Goal: Feedback & Contribution: Leave review/rating

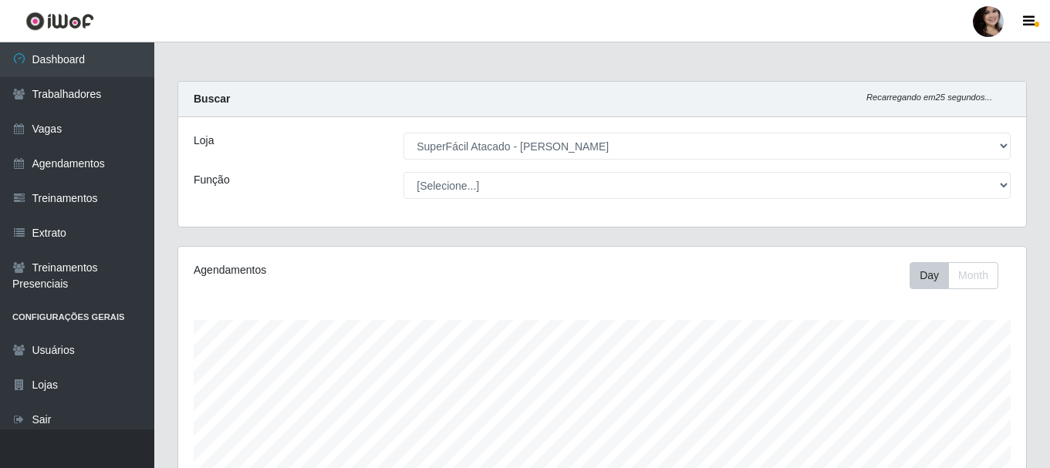
select select "399"
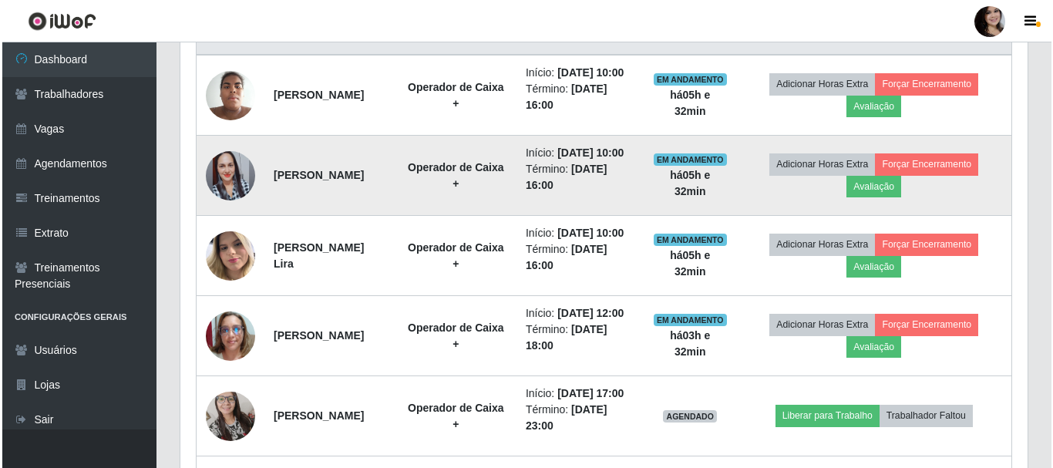
scroll to position [648, 0]
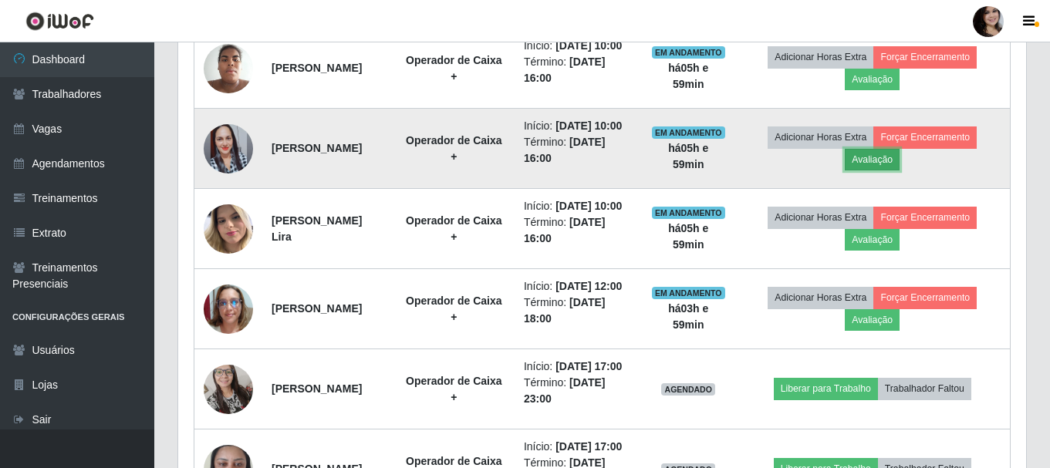
click at [873, 170] on button "Avaliação" at bounding box center [871, 160] width 55 height 22
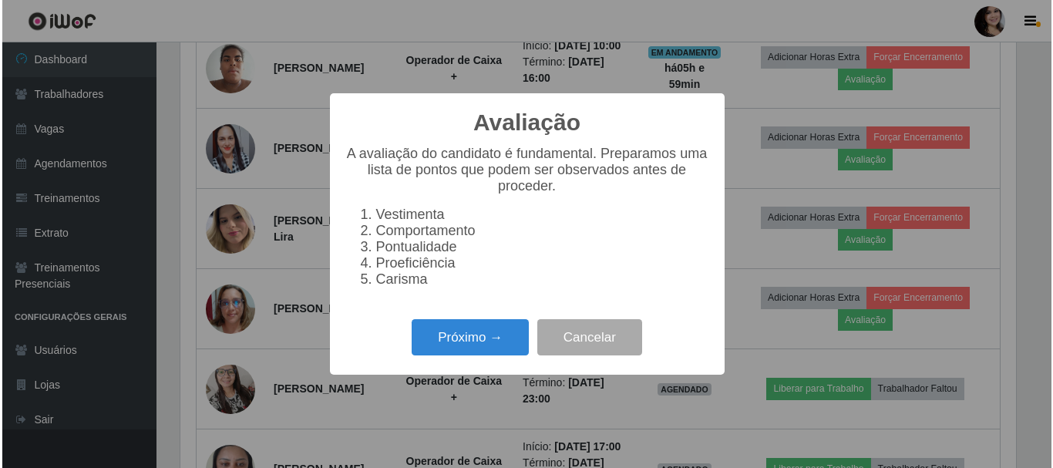
scroll to position [320, 840]
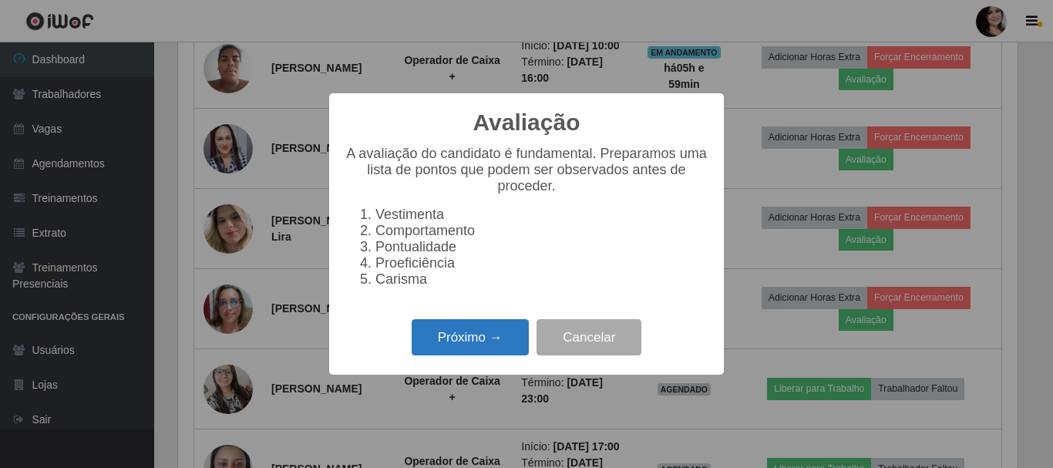
click at [450, 348] on button "Próximo →" at bounding box center [470, 337] width 117 height 36
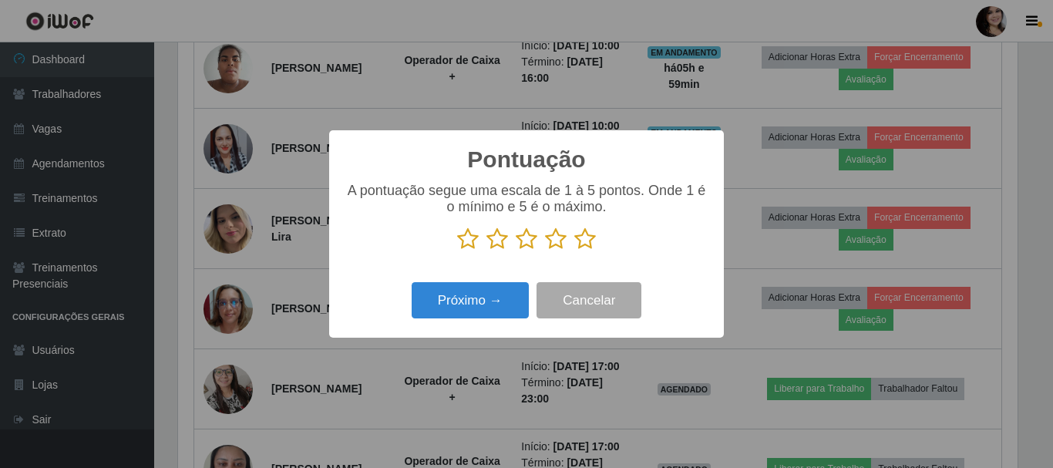
scroll to position [770857, 770338]
click at [583, 240] on icon at bounding box center [586, 238] width 22 height 23
click at [575, 251] on input "radio" at bounding box center [575, 251] width 0 height 0
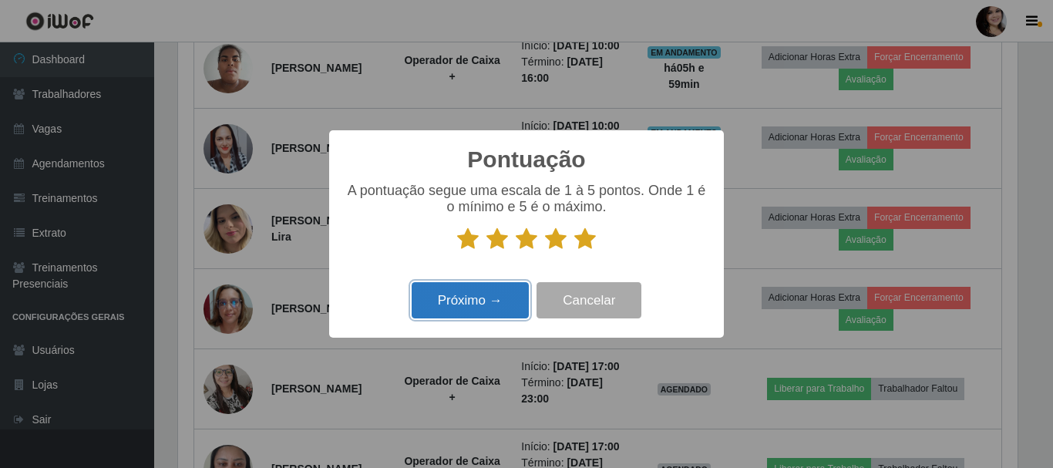
click at [490, 301] on button "Próximo →" at bounding box center [470, 300] width 117 height 36
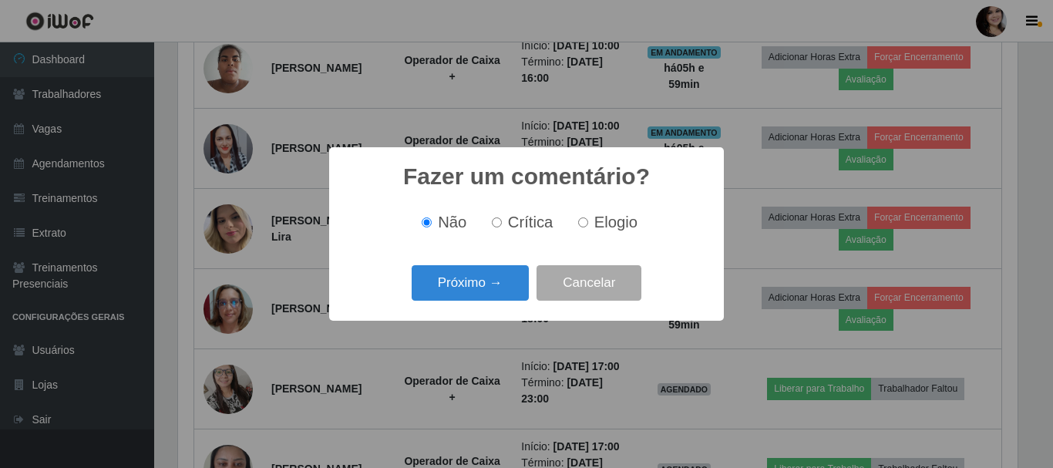
click at [601, 226] on span "Elogio" at bounding box center [616, 222] width 43 height 17
click at [588, 226] on input "Elogio" at bounding box center [583, 222] width 10 height 10
radio input "true"
click at [486, 281] on button "Próximo →" at bounding box center [470, 283] width 117 height 36
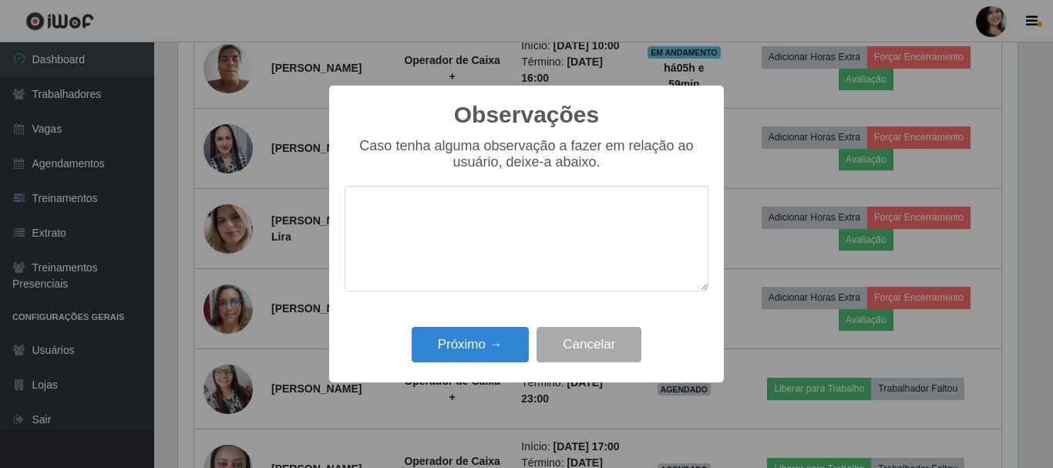
click at [467, 204] on textarea at bounding box center [527, 239] width 364 height 106
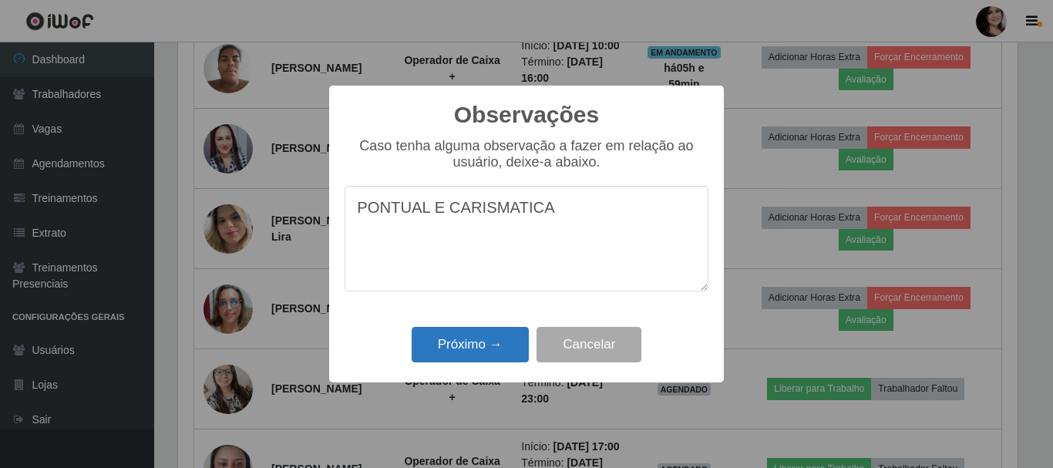
type textarea "PONTUAL E CARISMATICA"
click at [500, 342] on button "Próximo →" at bounding box center [470, 345] width 117 height 36
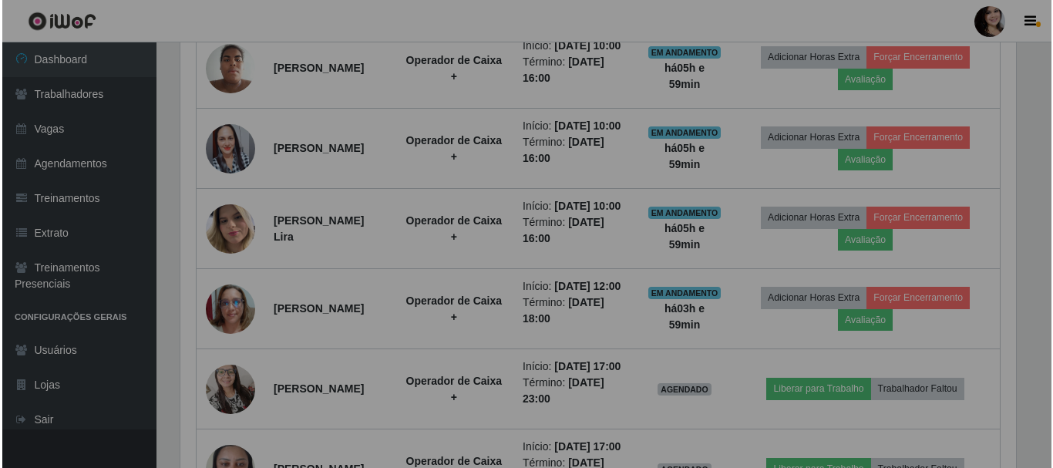
scroll to position [320, 848]
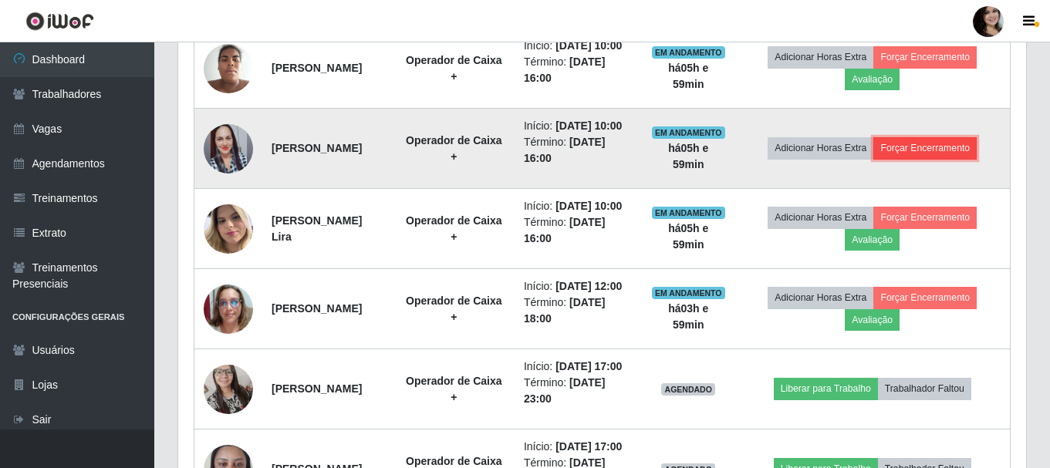
click at [911, 159] on button "Forçar Encerramento" at bounding box center [924, 148] width 103 height 22
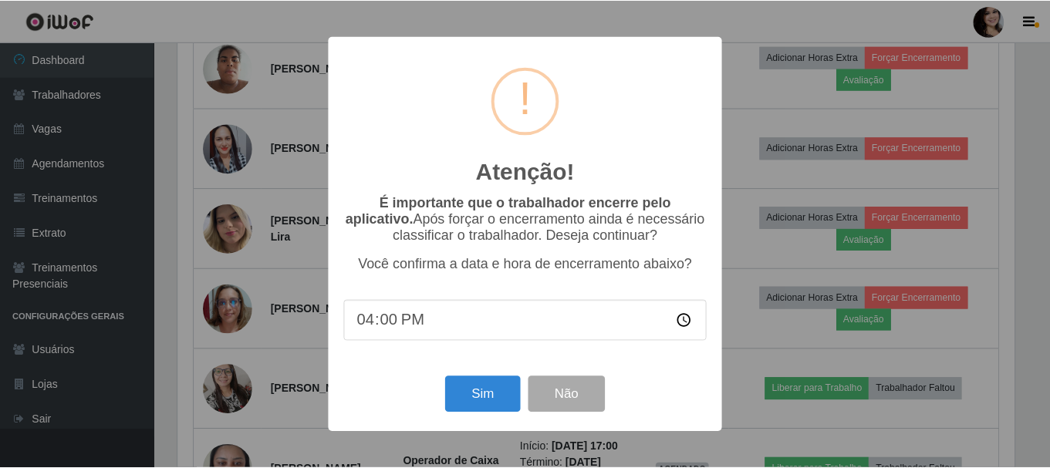
scroll to position [320, 840]
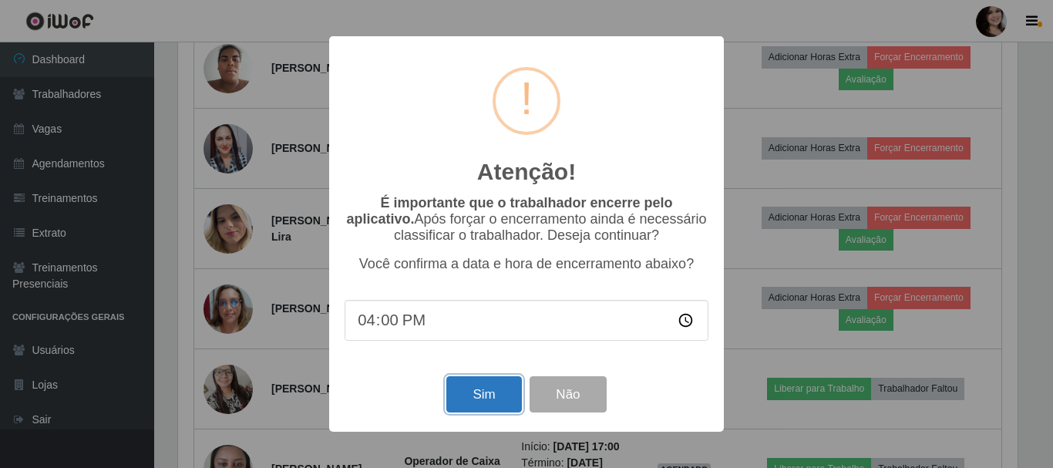
click at [506, 394] on button "Sim" at bounding box center [484, 394] width 75 height 36
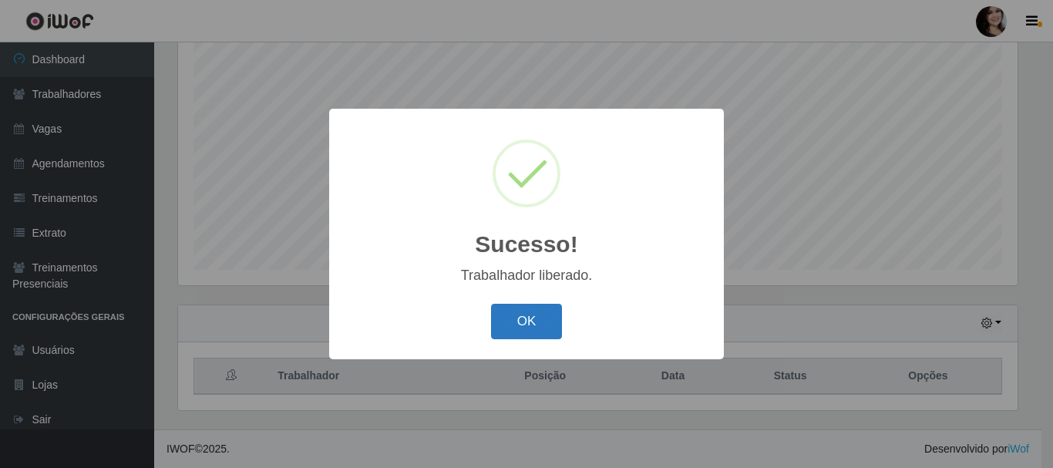
click at [546, 335] on button "OK" at bounding box center [527, 322] width 72 height 36
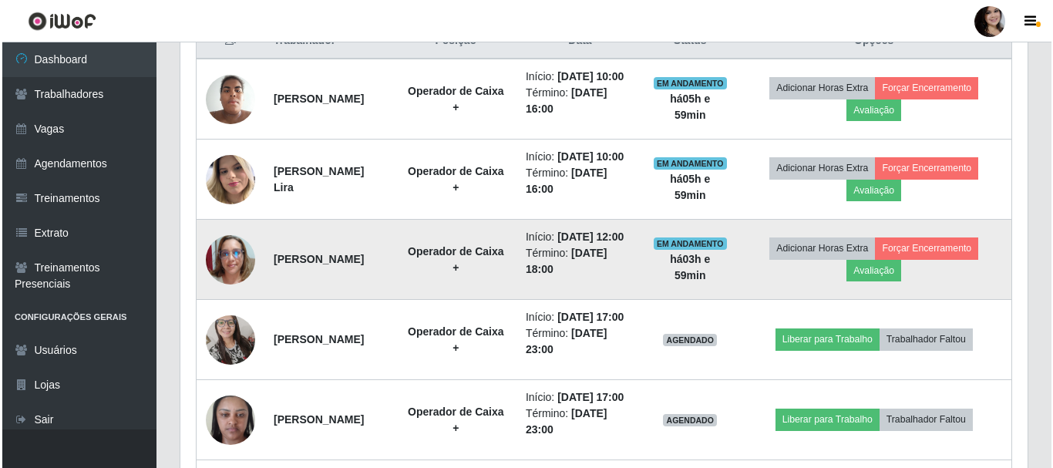
scroll to position [590, 0]
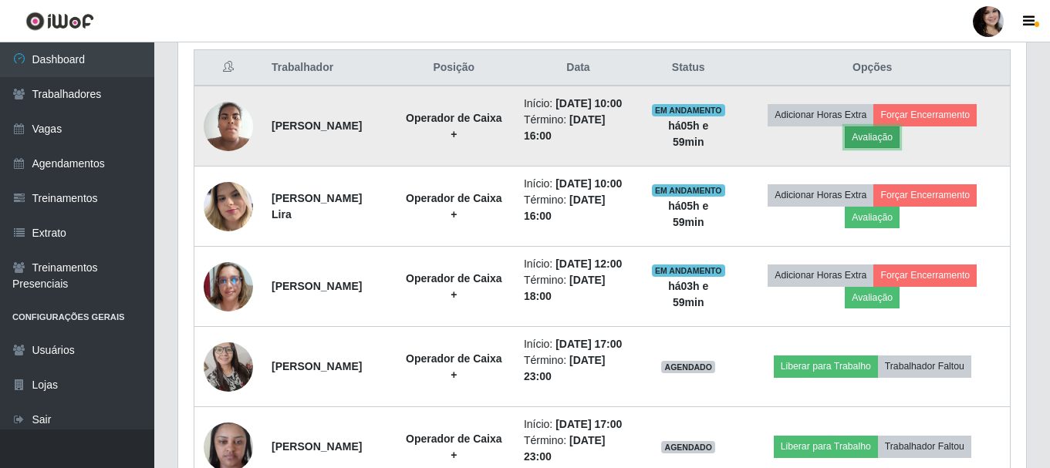
click at [881, 141] on button "Avaliação" at bounding box center [871, 137] width 55 height 22
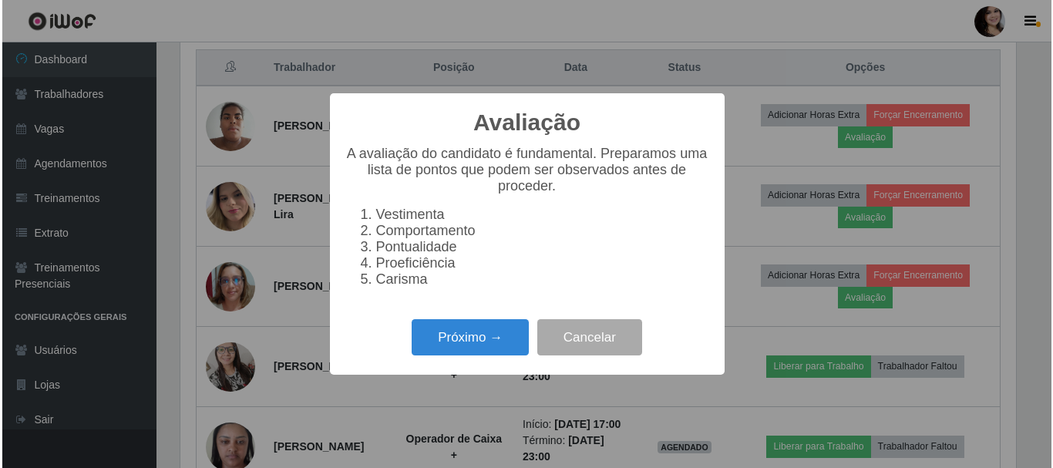
scroll to position [320, 840]
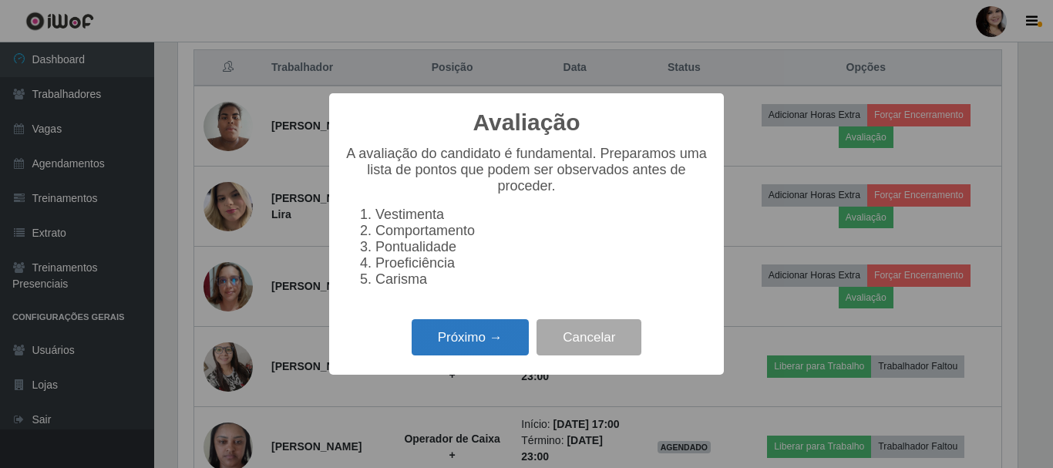
click at [443, 332] on button "Próximo →" at bounding box center [470, 337] width 117 height 36
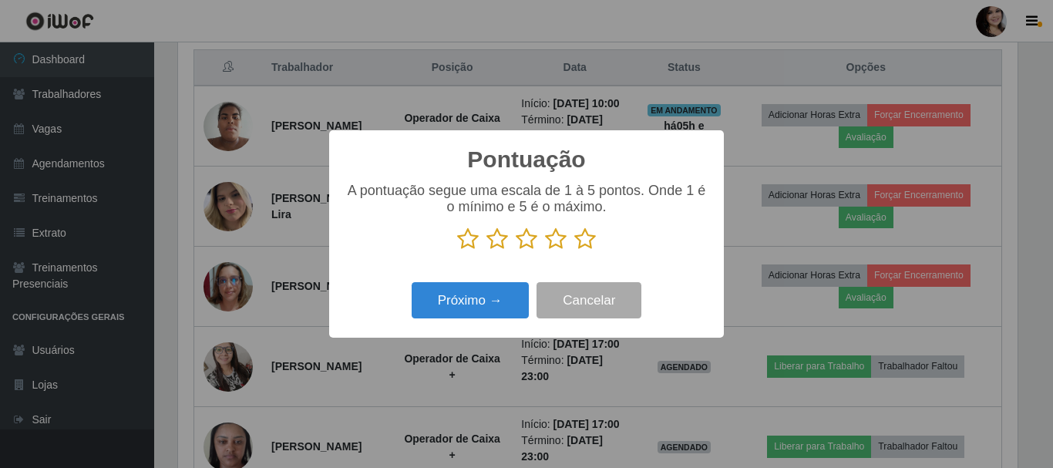
click at [477, 242] on icon at bounding box center [468, 238] width 22 height 23
click at [457, 251] on input "radio" at bounding box center [457, 251] width 0 height 0
click at [482, 296] on button "Próximo →" at bounding box center [470, 300] width 117 height 36
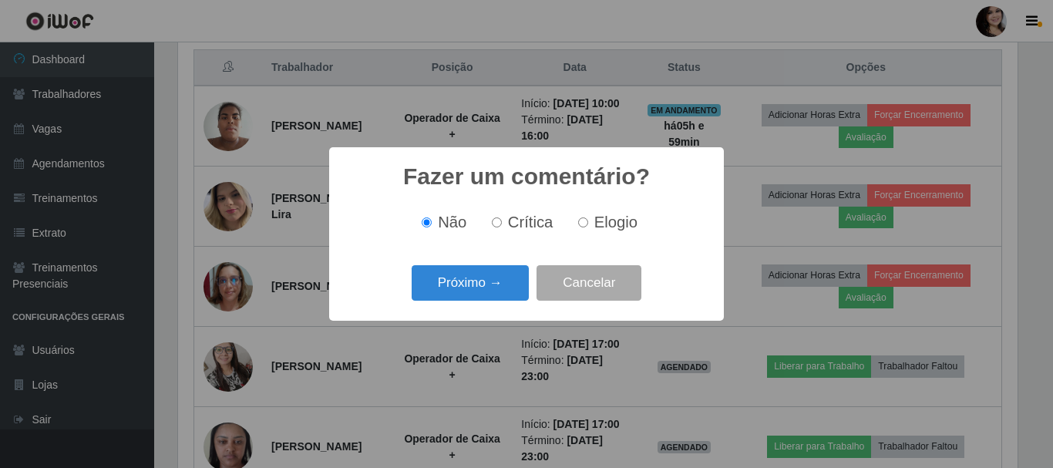
click at [517, 221] on span "Crítica" at bounding box center [530, 222] width 45 height 17
click at [502, 221] on input "Crítica" at bounding box center [497, 222] width 10 height 10
radio input "true"
click at [495, 280] on button "Próximo →" at bounding box center [470, 283] width 117 height 36
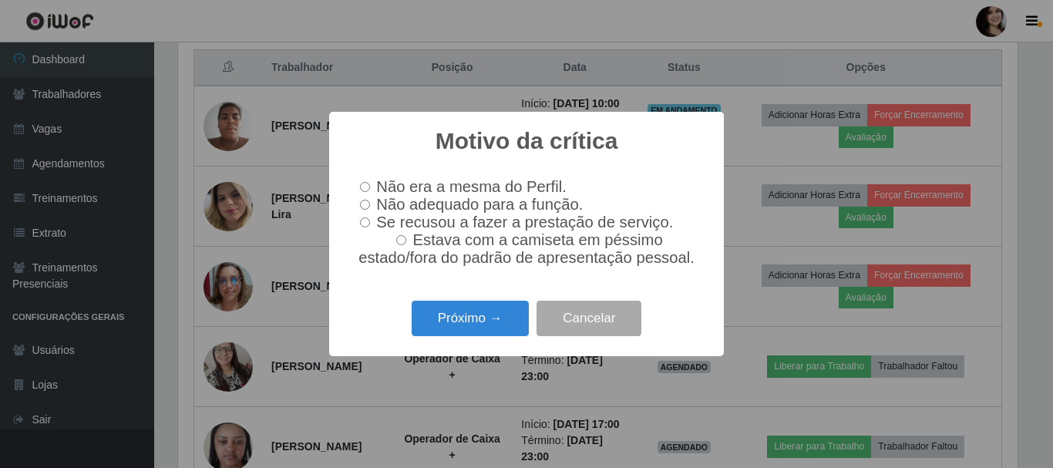
click at [369, 200] on input "Não adequado para a função." at bounding box center [365, 205] width 10 height 10
radio input "true"
click at [460, 317] on button "Próximo →" at bounding box center [470, 319] width 117 height 36
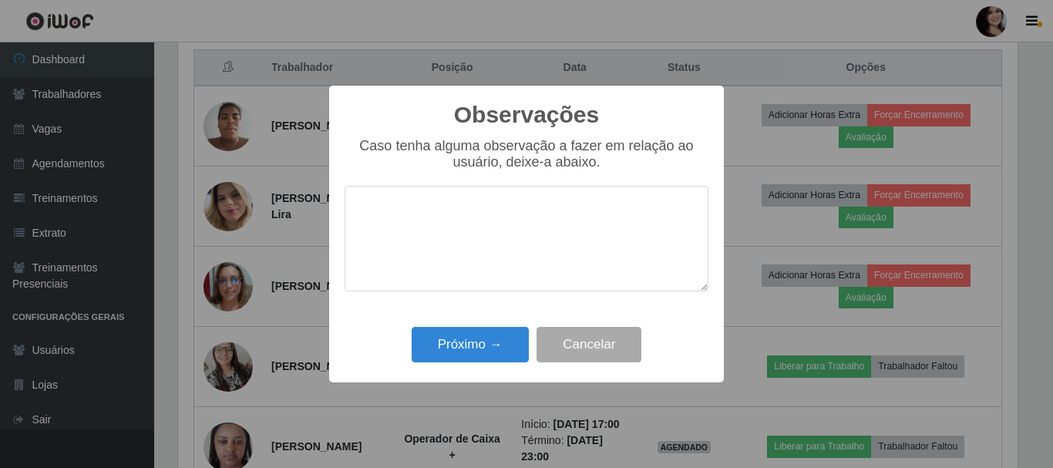
click at [435, 215] on textarea at bounding box center [527, 239] width 364 height 106
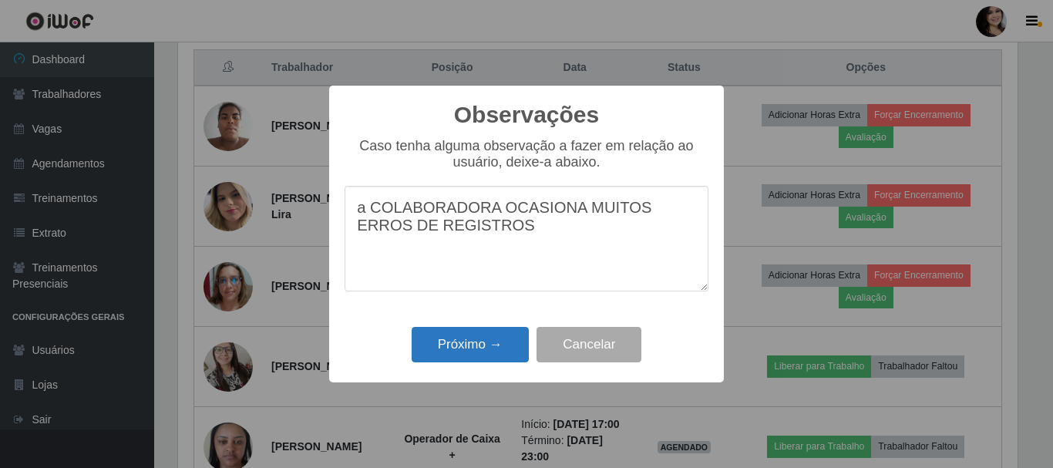
type textarea "a COLABORADORA OCASIONA MUITOS ERROS DE REGISTROS"
click at [454, 363] on button "Próximo →" at bounding box center [470, 345] width 117 height 36
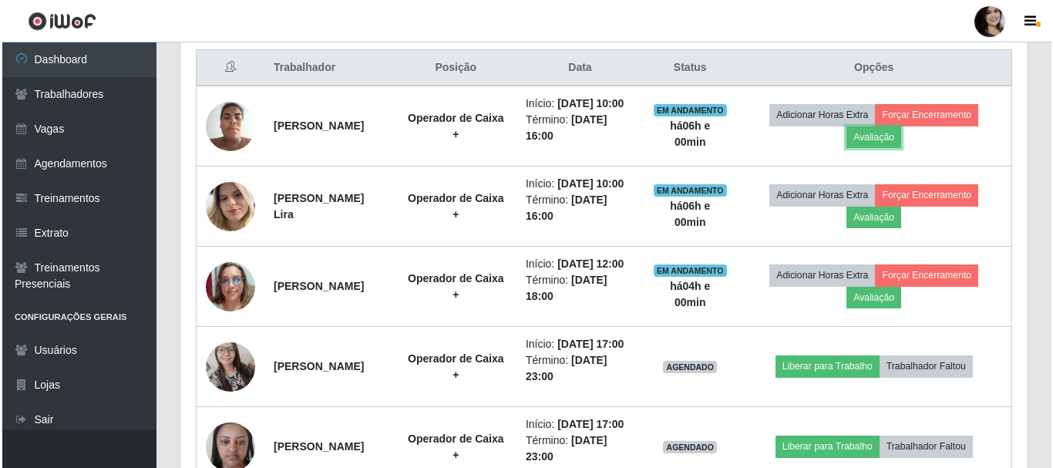
scroll to position [320, 848]
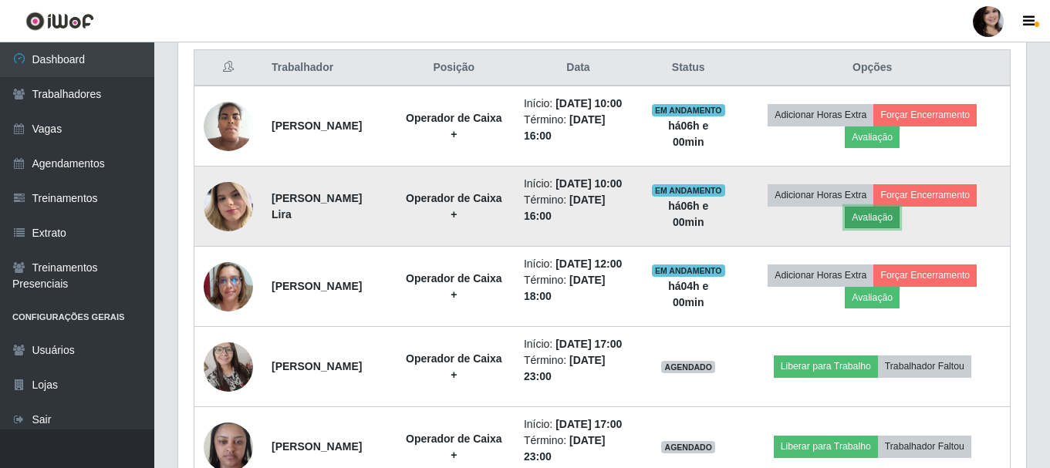
click at [897, 228] on button "Avaliação" at bounding box center [871, 218] width 55 height 22
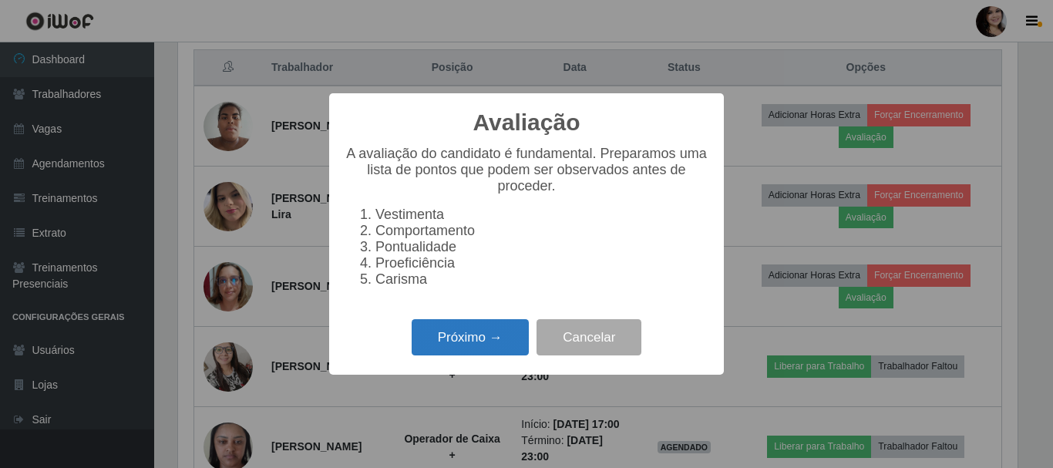
click at [475, 356] on button "Próximo →" at bounding box center [470, 337] width 117 height 36
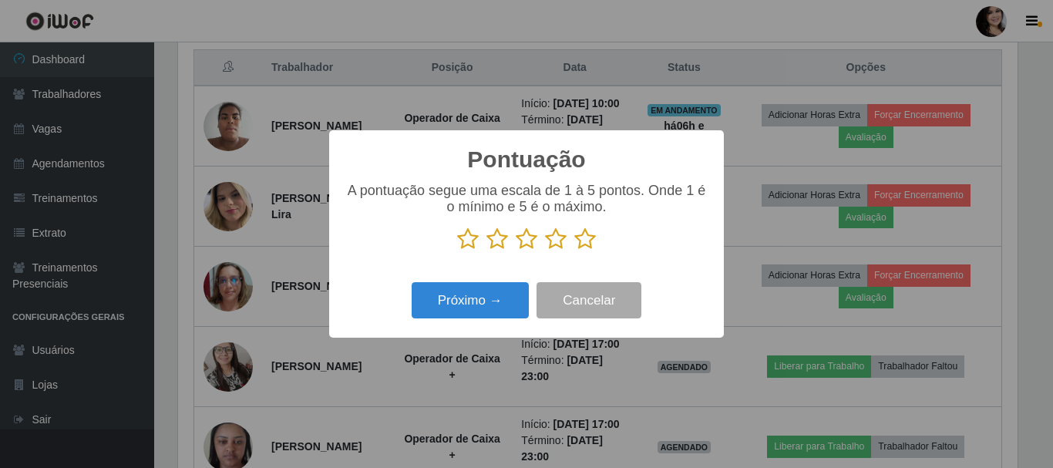
click at [581, 241] on icon at bounding box center [586, 238] width 22 height 23
click at [575, 251] on input "radio" at bounding box center [575, 251] width 0 height 0
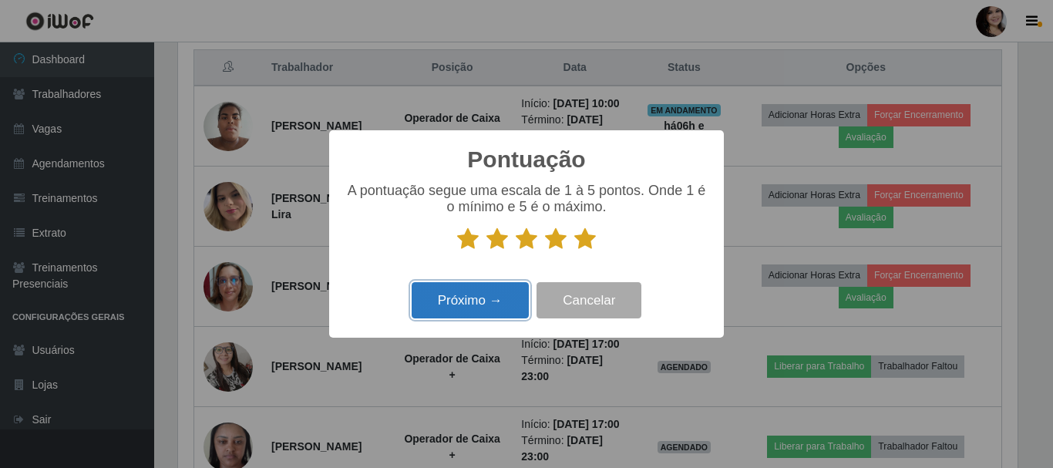
click at [510, 295] on button "Próximo →" at bounding box center [470, 300] width 117 height 36
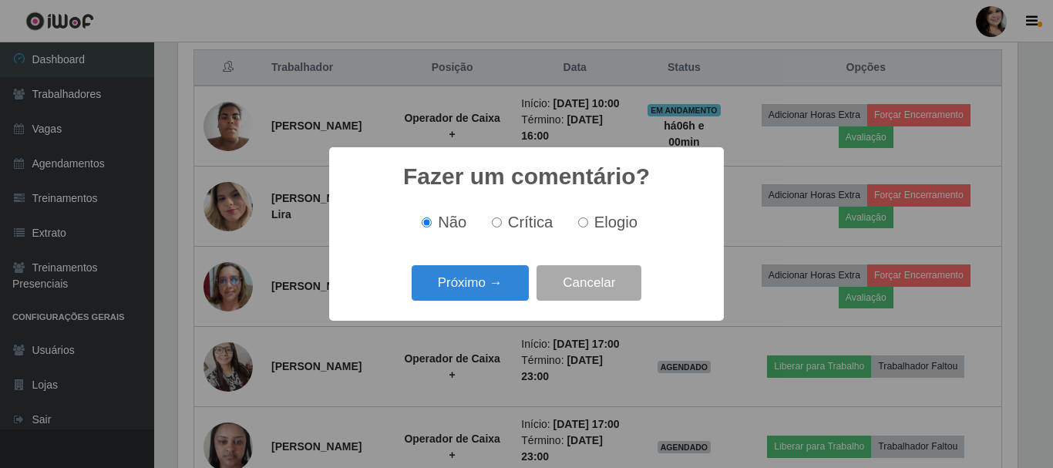
drag, startPoint x: 583, startPoint y: 220, endPoint x: 578, endPoint y: 232, distance: 13.5
click at [581, 227] on input "Elogio" at bounding box center [583, 222] width 10 height 10
radio input "true"
click at [480, 296] on button "Próximo →" at bounding box center [470, 283] width 117 height 36
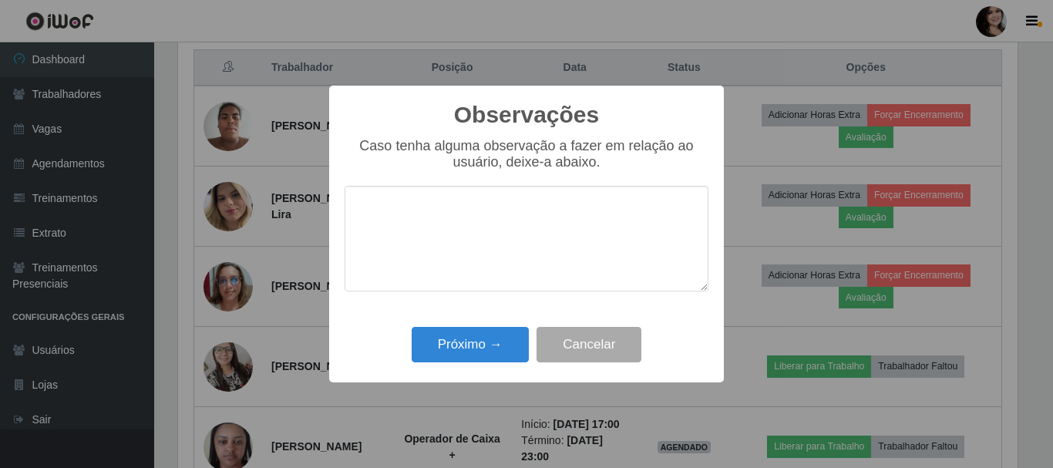
click at [514, 214] on textarea at bounding box center [527, 239] width 364 height 106
type textarea "PONTUALL"
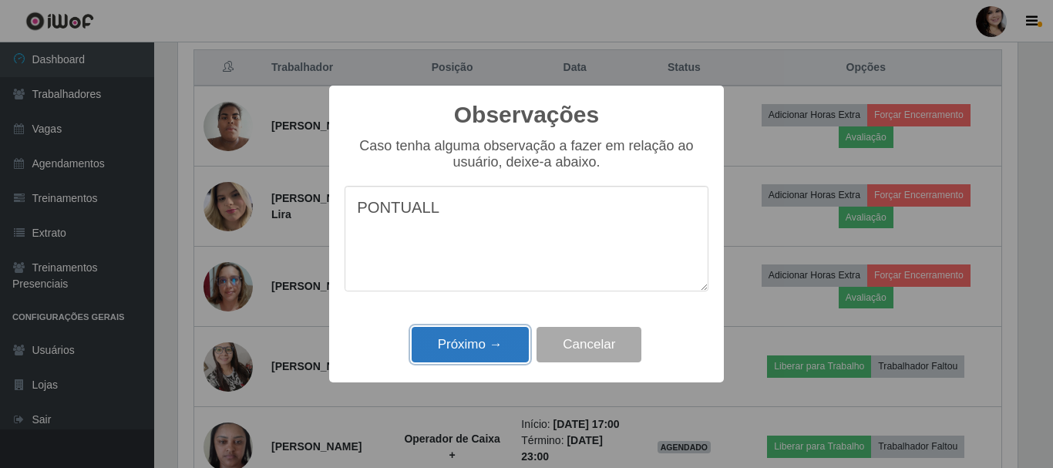
drag, startPoint x: 487, startPoint y: 347, endPoint x: 501, endPoint y: 332, distance: 20.7
click at [487, 346] on button "Próximo →" at bounding box center [470, 345] width 117 height 36
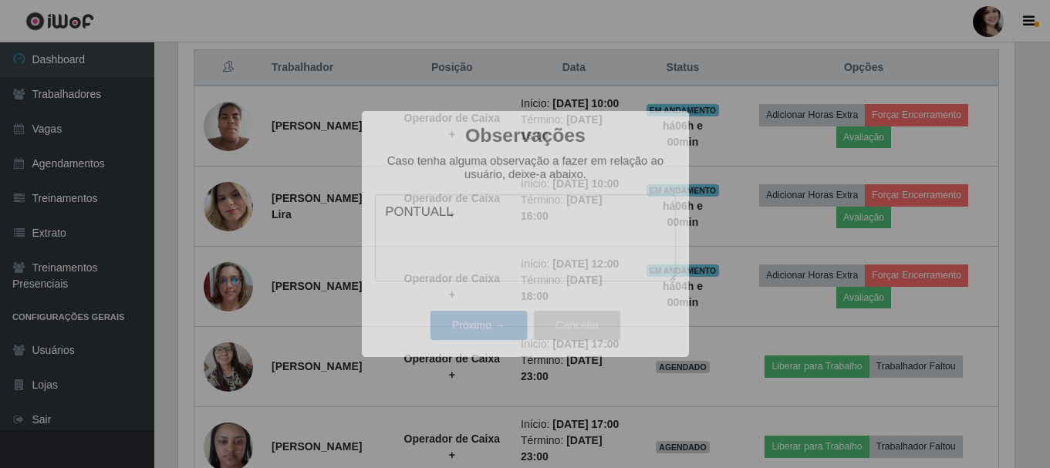
scroll to position [320, 848]
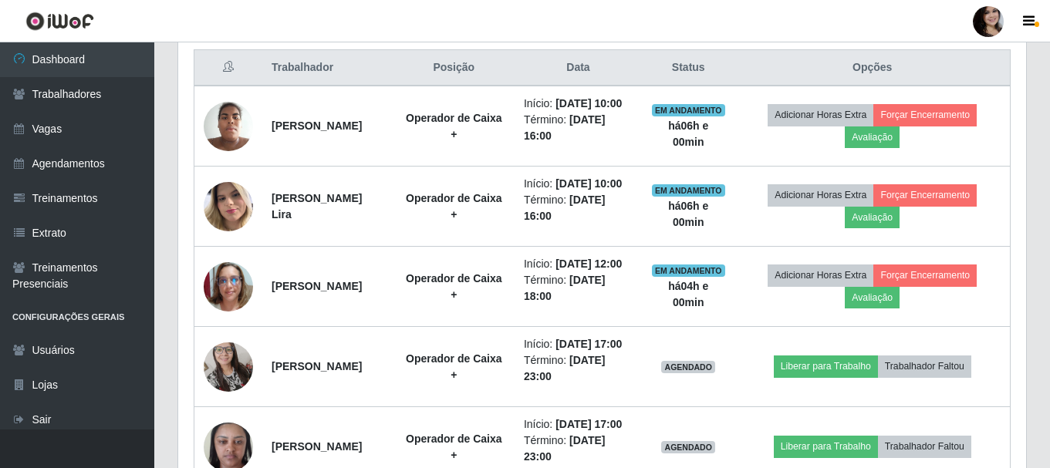
click at [1016, 162] on div "Trabalhador Posição Data Status Opções [PERSON_NAME] Operador de Caixa + Início…" at bounding box center [602, 308] width 848 height 549
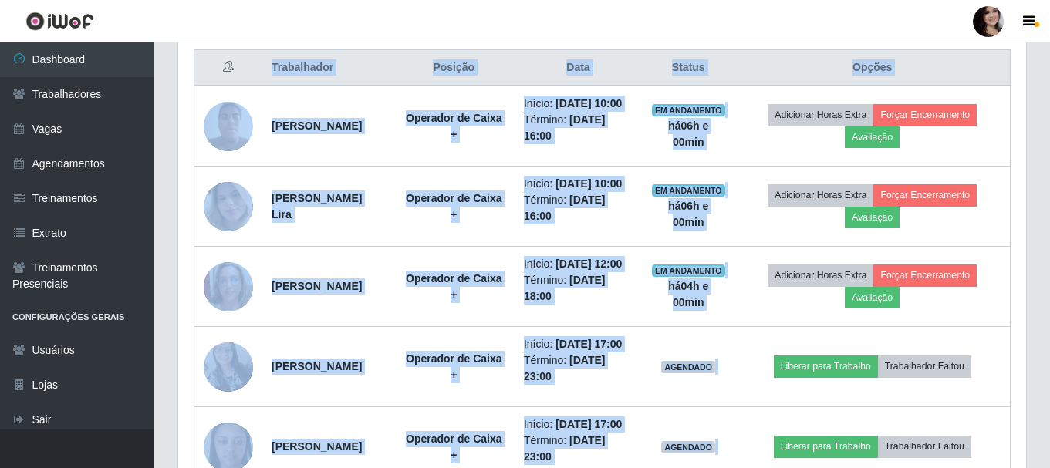
click at [1016, 162] on div "Trabalhador Posição Data Status Opções [PERSON_NAME] Operador de Caixa + Início…" at bounding box center [602, 308] width 848 height 549
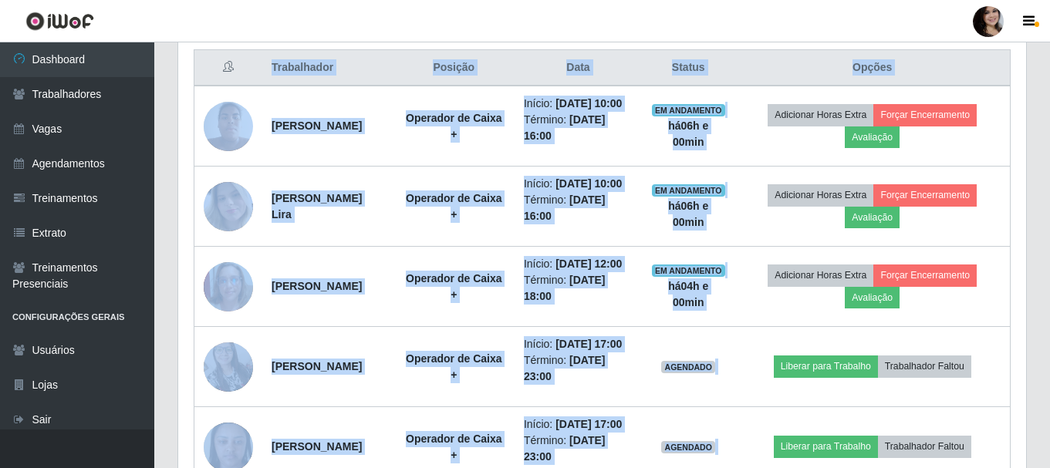
click at [1036, 206] on div "Hoje 1 dia 3 dias 1 Semana Não encerrados Trabalhador Posição Data Status Opçõe…" at bounding box center [602, 299] width 872 height 606
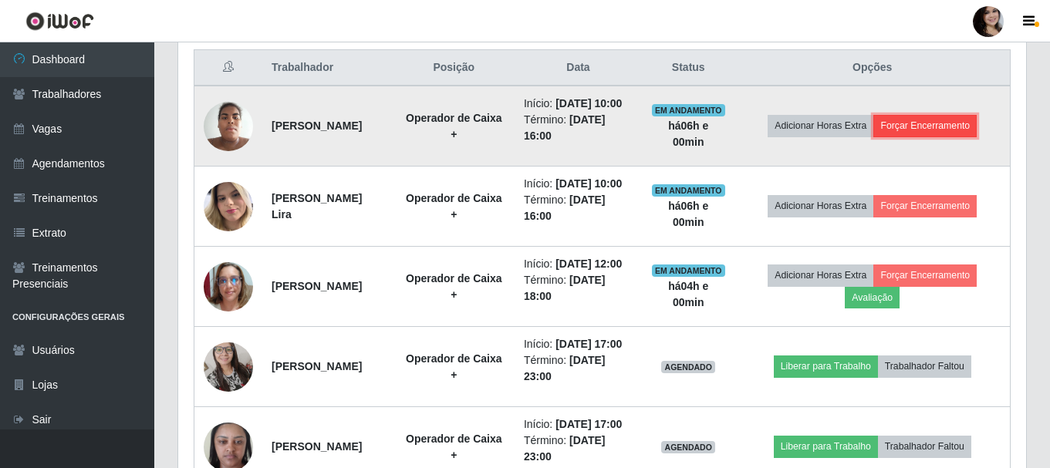
click at [923, 132] on button "Forçar Encerramento" at bounding box center [924, 126] width 103 height 22
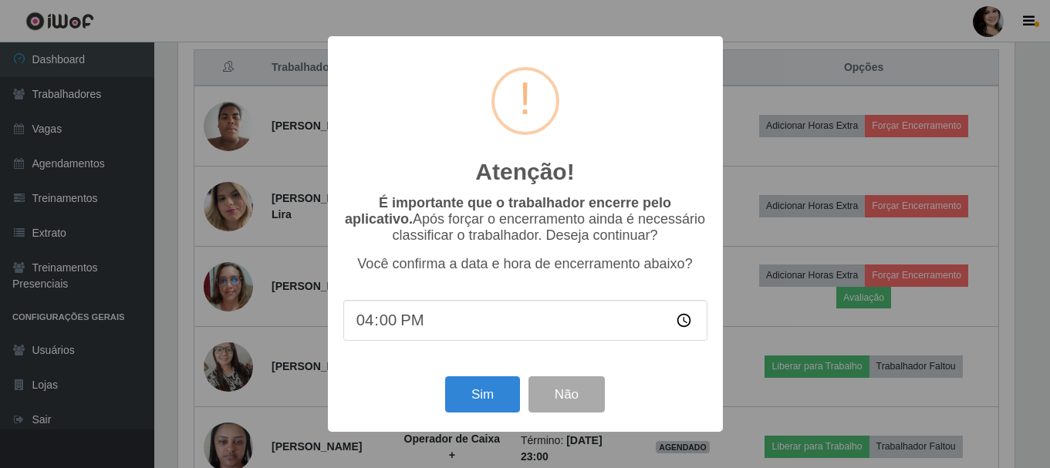
scroll to position [320, 840]
click at [493, 399] on button "Sim" at bounding box center [484, 394] width 75 height 36
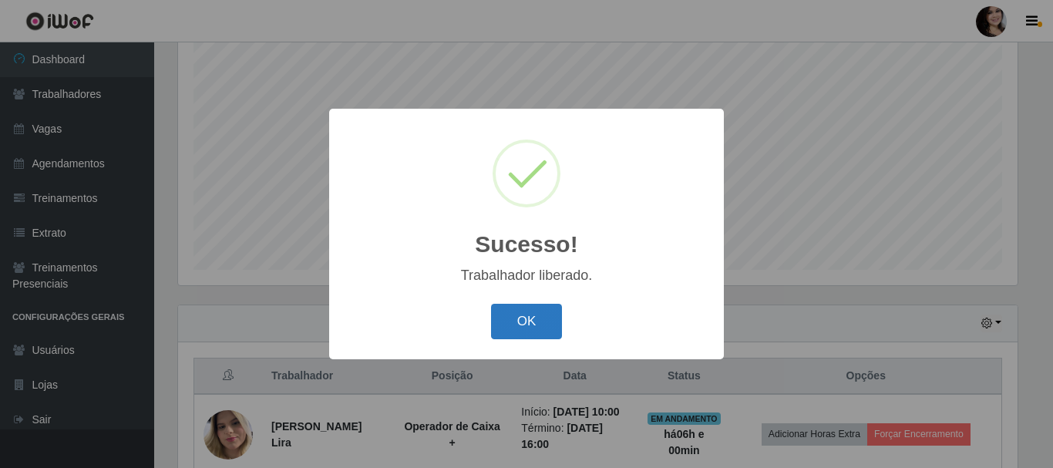
click at [527, 319] on button "OK" at bounding box center [527, 322] width 72 height 36
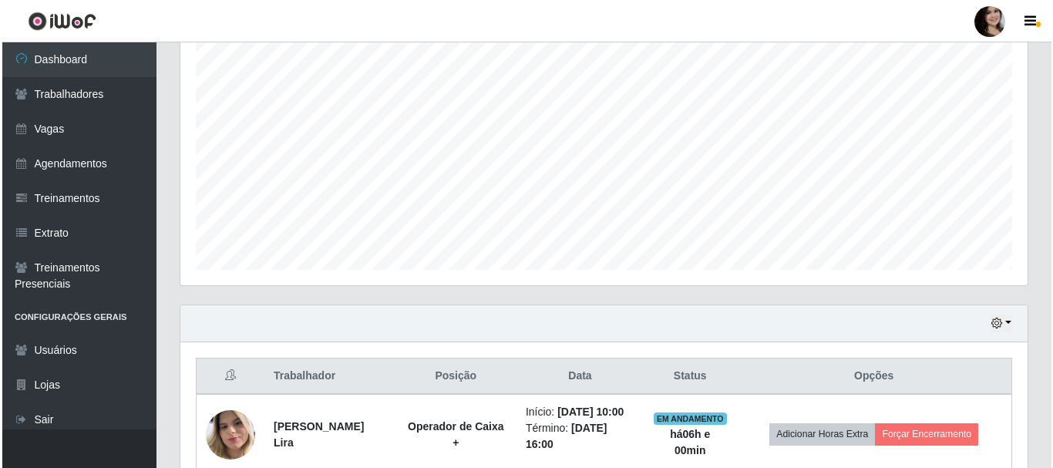
scroll to position [513, 0]
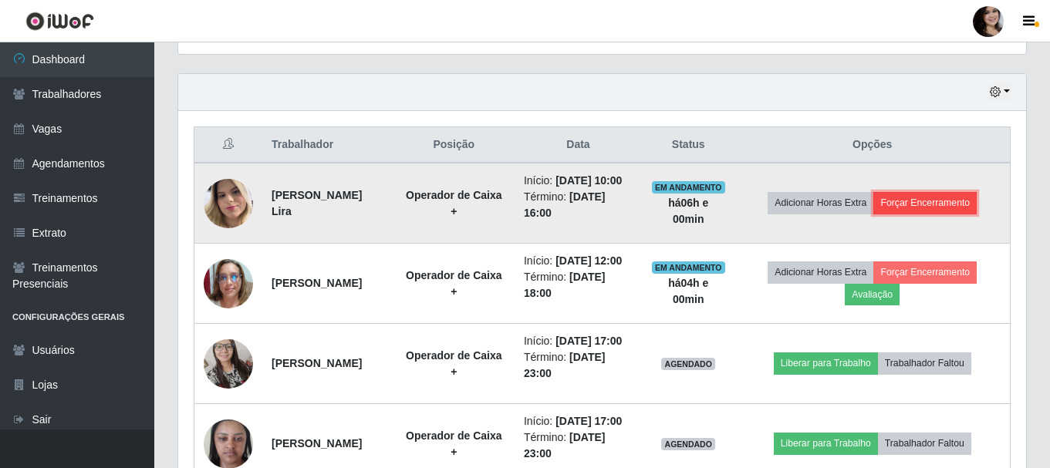
click at [918, 208] on button "Forçar Encerramento" at bounding box center [924, 203] width 103 height 22
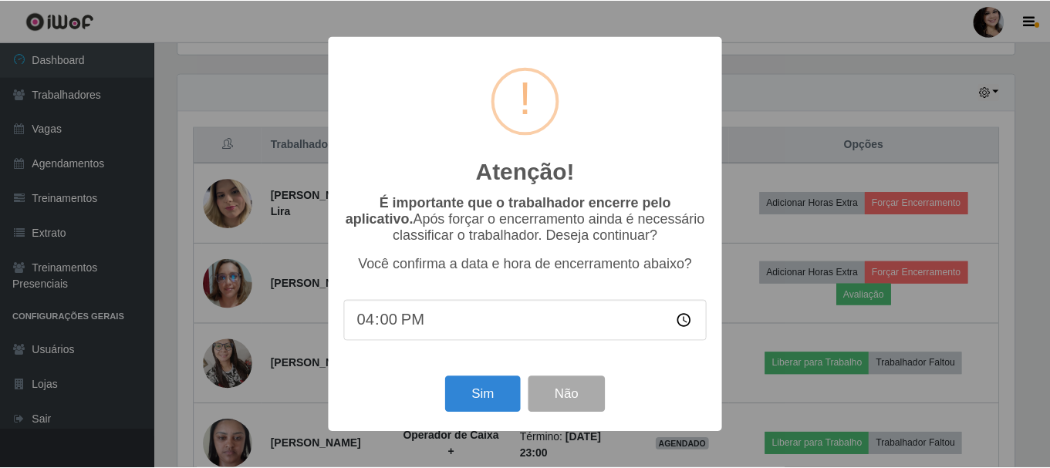
scroll to position [320, 840]
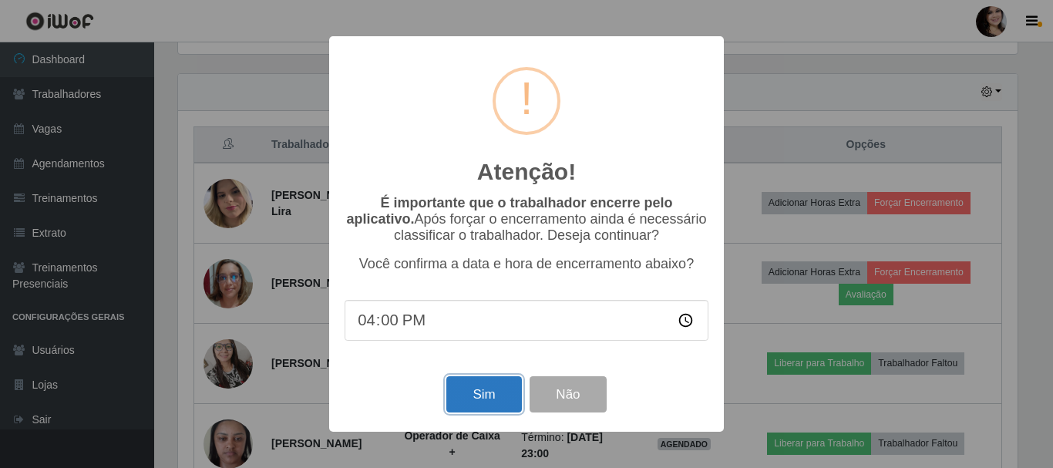
click at [494, 397] on button "Sim" at bounding box center [484, 394] width 75 height 36
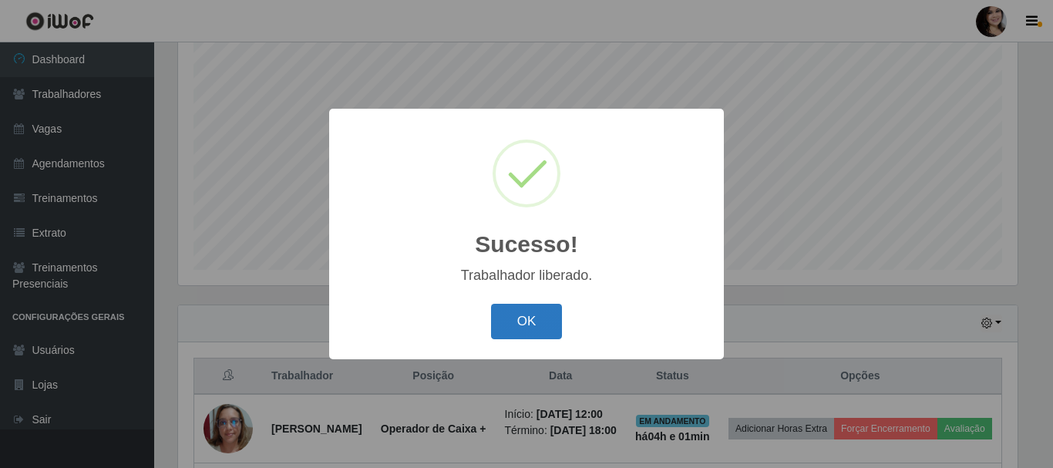
click at [545, 326] on button "OK" at bounding box center [527, 322] width 72 height 36
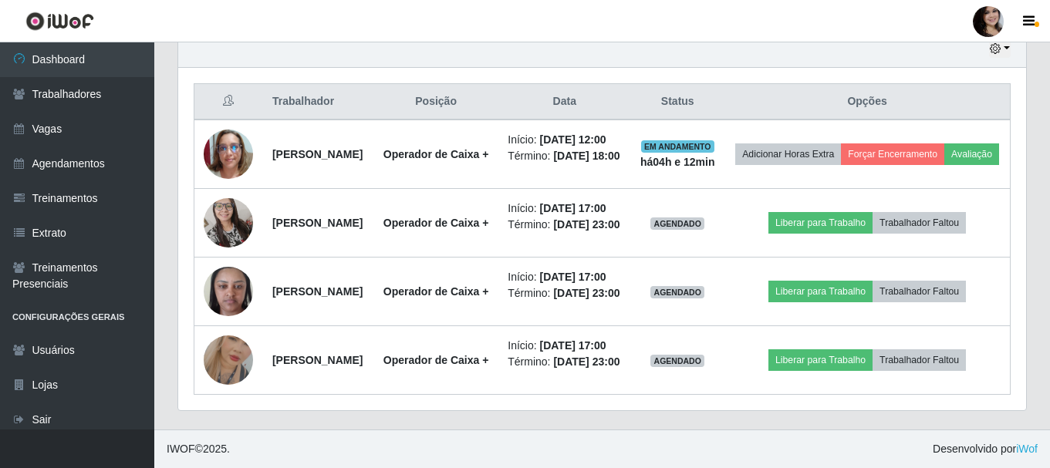
scroll to position [359, 0]
